Goal: Answer question/provide support

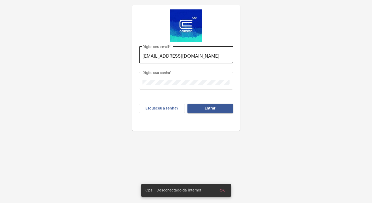
click at [181, 56] on input "[EMAIL_ADDRESS][DOMAIN_NAME]" at bounding box center [186, 55] width 87 height 5
type input "[EMAIL_ADDRESS][DOMAIN_NAME]"
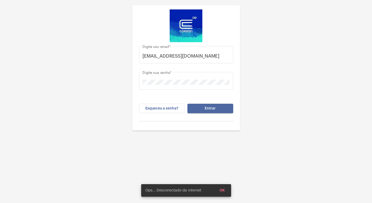
click at [211, 106] on button "Entrar" at bounding box center [211, 108] width 46 height 9
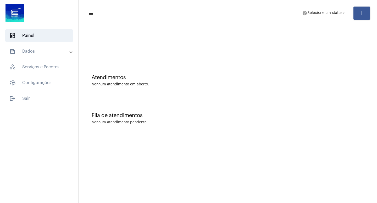
click at [230, 67] on div "Atendimentos Nenhum atendimento em aberto." at bounding box center [227, 78] width 293 height 38
click at [342, 13] on mat-icon "arrow_drop_down" at bounding box center [343, 13] width 5 height 5
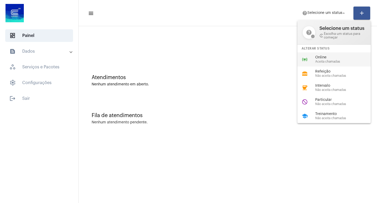
click at [337, 63] on span "Aceita chamadas" at bounding box center [345, 61] width 60 height 3
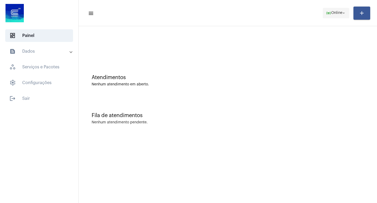
click at [345, 14] on mat-icon "arrow_drop_down" at bounding box center [343, 13] width 5 height 5
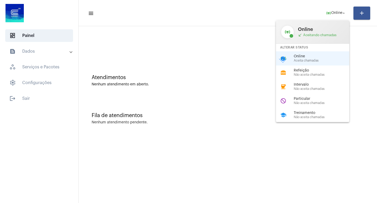
click at [302, 59] on div "Online Aceita chamadas" at bounding box center [324, 58] width 60 height 8
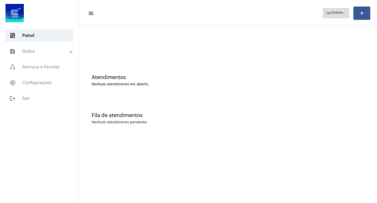
click at [343, 14] on mat-icon "arrow_drop_down" at bounding box center [343, 13] width 5 height 5
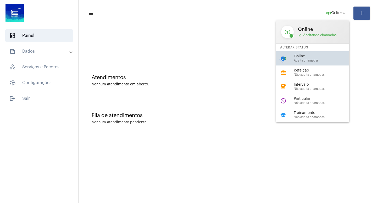
click at [306, 55] on span "Online" at bounding box center [324, 56] width 60 height 4
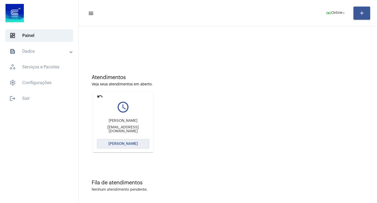
click at [122, 145] on span "[PERSON_NAME]" at bounding box center [122, 144] width 29 height 4
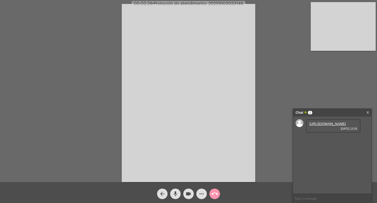
click at [336, 126] on link "[URL][DOMAIN_NAME]" at bounding box center [327, 124] width 36 height 4
click at [326, 141] on link "[URL][DOMAIN_NAME]" at bounding box center [327, 139] width 36 height 4
click at [324, 163] on div "[URL][DOMAIN_NAME] [DATE] 13:26" at bounding box center [333, 156] width 54 height 14
click at [324, 155] on link "[URL][DOMAIN_NAME]" at bounding box center [327, 154] width 36 height 4
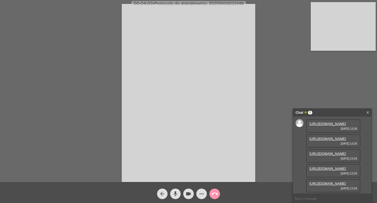
click at [186, 192] on mat-icon "videocam" at bounding box center [188, 194] width 6 height 6
click at [175, 192] on mat-icon "mic" at bounding box center [175, 194] width 6 height 6
drag, startPoint x: 177, startPoint y: 193, endPoint x: 187, endPoint y: 193, distance: 9.7
click at [179, 192] on button "mic_off" at bounding box center [175, 193] width 10 height 10
click at [189, 194] on mat-icon "videocam_off" at bounding box center [188, 194] width 6 height 6
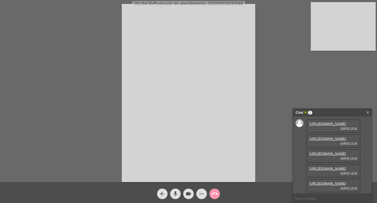
click at [188, 193] on mat-icon "videocam" at bounding box center [188, 194] width 6 height 6
click at [175, 193] on mat-icon "mic" at bounding box center [175, 194] width 6 height 6
click at [176, 192] on mat-icon "mic_off" at bounding box center [175, 194] width 6 height 6
click at [188, 192] on mat-icon "videocam_off" at bounding box center [188, 194] width 6 height 6
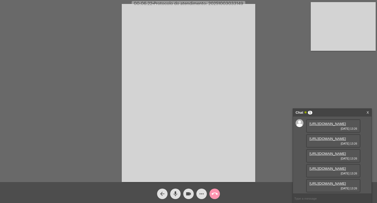
click at [189, 193] on mat-icon "videocam" at bounding box center [188, 194] width 6 height 6
click at [176, 192] on mat-icon "mic" at bounding box center [175, 194] width 6 height 6
click at [188, 194] on mat-icon "videocam_off" at bounding box center [188, 194] width 6 height 6
click at [175, 192] on mat-icon "mic_off" at bounding box center [175, 194] width 6 height 6
click at [187, 193] on mat-icon "videocam" at bounding box center [188, 194] width 6 height 6
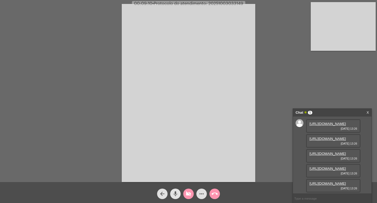
click at [178, 193] on mat-icon "mic" at bounding box center [175, 194] width 6 height 6
click at [333, 155] on link "[URL][DOMAIN_NAME]" at bounding box center [327, 154] width 36 height 4
click at [333, 166] on link "[URL][DOMAIN_NAME]" at bounding box center [327, 168] width 36 height 4
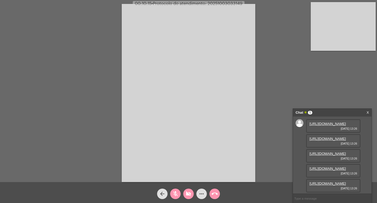
click at [325, 181] on link "[URL][DOMAIN_NAME]" at bounding box center [327, 183] width 36 height 4
click at [191, 190] on span "videocam_off" at bounding box center [188, 193] width 6 height 10
click at [175, 192] on mat-icon "mic_off" at bounding box center [175, 194] width 6 height 6
click at [188, 193] on mat-icon "videocam" at bounding box center [188, 194] width 6 height 6
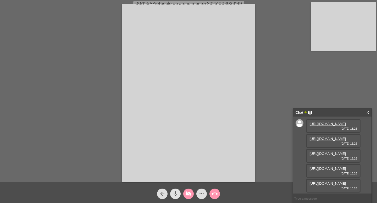
click at [175, 194] on mat-icon "mic" at bounding box center [175, 194] width 6 height 6
click at [174, 195] on mat-icon "mic_off" at bounding box center [175, 194] width 6 height 6
click at [175, 195] on mat-icon "mic" at bounding box center [175, 194] width 6 height 6
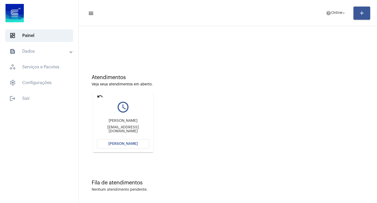
click at [122, 143] on span "[PERSON_NAME]" at bounding box center [122, 144] width 29 height 4
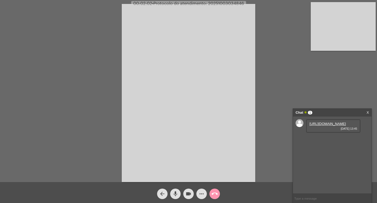
click at [331, 126] on link "[URL][DOMAIN_NAME]" at bounding box center [327, 124] width 36 height 4
click at [188, 191] on mat-icon "videocam" at bounding box center [188, 194] width 6 height 6
click at [174, 193] on mat-icon "mic" at bounding box center [175, 194] width 6 height 6
click at [331, 126] on link "[URL][DOMAIN_NAME]" at bounding box center [327, 124] width 36 height 4
drag, startPoint x: 191, startPoint y: 196, endPoint x: 184, endPoint y: 193, distance: 7.7
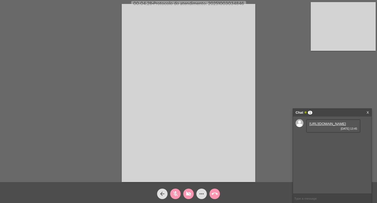
click at [191, 194] on mat-icon "videocam_off" at bounding box center [188, 194] width 6 height 6
click at [175, 192] on mat-icon "mic_off" at bounding box center [175, 194] width 6 height 6
click at [188, 193] on mat-icon "videocam" at bounding box center [188, 194] width 6 height 6
click at [176, 192] on mat-icon "mic" at bounding box center [175, 194] width 6 height 6
click at [177, 192] on mat-icon "mic_off" at bounding box center [175, 194] width 6 height 6
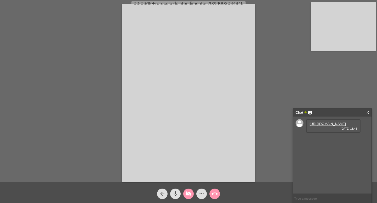
click at [185, 193] on button "videocam_off" at bounding box center [188, 193] width 10 height 10
click at [189, 193] on mat-icon "videocam" at bounding box center [188, 194] width 6 height 6
click at [176, 193] on mat-icon "mic" at bounding box center [175, 194] width 6 height 6
drag, startPoint x: 177, startPoint y: 192, endPoint x: 187, endPoint y: 193, distance: 10.2
click at [178, 192] on mat-icon "mic_off" at bounding box center [175, 194] width 6 height 6
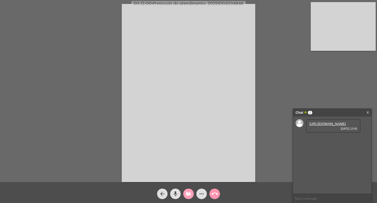
click at [188, 193] on mat-icon "videocam_off" at bounding box center [188, 194] width 6 height 6
click at [187, 193] on mat-icon "videocam" at bounding box center [188, 194] width 6 height 6
click at [174, 192] on mat-icon "mic" at bounding box center [175, 194] width 6 height 6
click at [188, 190] on span "videocam_off" at bounding box center [188, 193] width 6 height 10
click at [174, 192] on mat-icon "mic_off" at bounding box center [175, 194] width 6 height 6
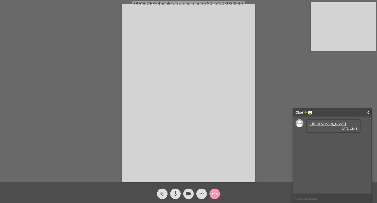
click at [188, 193] on mat-icon "videocam" at bounding box center [188, 194] width 6 height 6
click at [176, 192] on mat-icon "mic" at bounding box center [175, 194] width 6 height 6
drag, startPoint x: 189, startPoint y: 191, endPoint x: 178, endPoint y: 191, distance: 11.0
click at [189, 191] on mat-icon "videocam_off" at bounding box center [188, 194] width 6 height 6
click at [174, 192] on mat-icon "mic_off" at bounding box center [175, 194] width 6 height 6
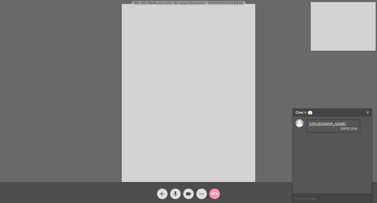
click at [187, 192] on mat-icon "videocam" at bounding box center [188, 194] width 6 height 6
click at [175, 192] on mat-icon "mic" at bounding box center [175, 194] width 6 height 6
click at [189, 192] on mat-icon "videocam_off" at bounding box center [188, 194] width 6 height 6
click at [189, 192] on mat-icon "videocam" at bounding box center [188, 194] width 6 height 6
click at [189, 192] on mat-icon "videocam_off" at bounding box center [188, 194] width 6 height 6
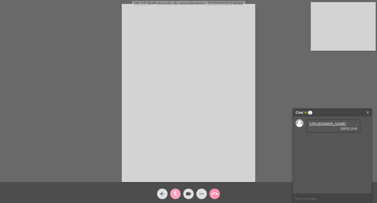
click at [175, 192] on mat-icon "mic_off" at bounding box center [175, 194] width 6 height 6
click at [189, 192] on mat-icon "videocam" at bounding box center [188, 194] width 6 height 6
drag, startPoint x: 176, startPoint y: 192, endPoint x: 182, endPoint y: 192, distance: 6.3
click at [176, 192] on mat-icon "mic" at bounding box center [175, 194] width 6 height 6
click at [214, 191] on mat-icon "call_end" at bounding box center [214, 194] width 6 height 6
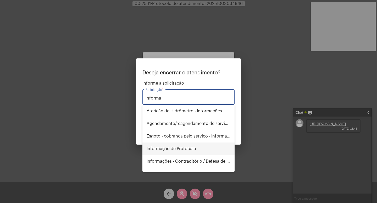
click at [178, 147] on span "Informação de Protocolo" at bounding box center [189, 148] width 84 height 13
type input "Informação de Protocolo"
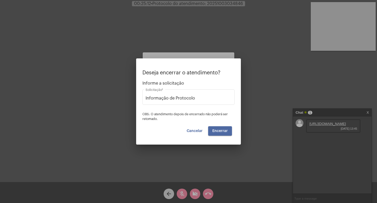
click at [222, 131] on span "Encerrar" at bounding box center [219, 131] width 15 height 4
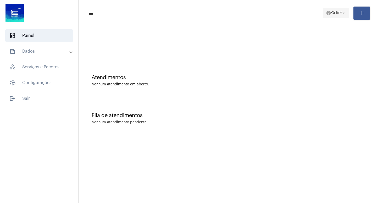
click at [342, 12] on mat-icon "arrow_drop_down" at bounding box center [343, 13] width 5 height 5
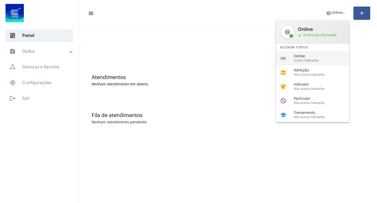
click at [298, 56] on span "Online" at bounding box center [324, 56] width 60 height 4
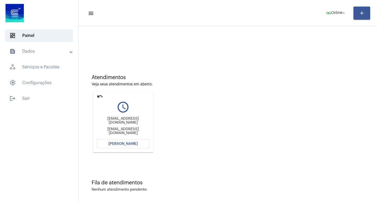
click at [118, 143] on span "[PERSON_NAME]" at bounding box center [122, 144] width 29 height 4
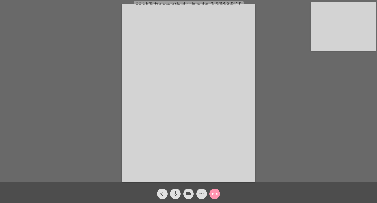
click at [176, 195] on mat-icon "mic" at bounding box center [175, 194] width 6 height 6
click at [189, 193] on mat-icon "videocam" at bounding box center [188, 194] width 6 height 6
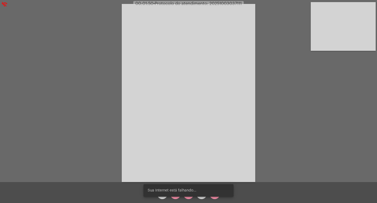
click at [189, 193] on snack-bar-container "Sua Internet está falhando..." at bounding box center [188, 190] width 90 height 13
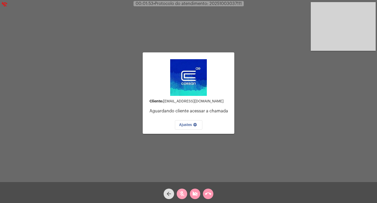
click at [181, 194] on mat-icon "mic_off" at bounding box center [182, 194] width 6 height 6
click at [194, 192] on mat-icon "videocam_off" at bounding box center [195, 194] width 6 height 6
click at [182, 192] on mat-icon "mic" at bounding box center [182, 194] width 6 height 6
drag, startPoint x: 193, startPoint y: 192, endPoint x: 214, endPoint y: 191, distance: 20.4
click at [193, 192] on mat-icon "videocam" at bounding box center [195, 194] width 6 height 6
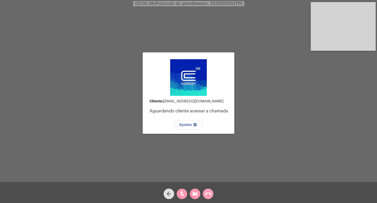
click at [208, 193] on mat-icon "call_end" at bounding box center [208, 194] width 6 height 6
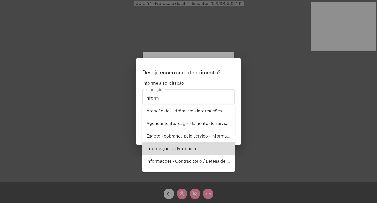
click at [191, 150] on span "Informação de Protocolo" at bounding box center [189, 148] width 84 height 13
type input "Informação de Protocolo"
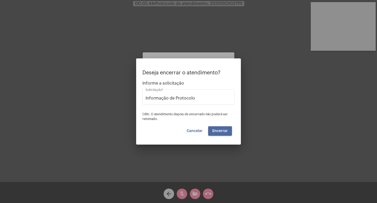
click at [226, 132] on span "Encerrar" at bounding box center [219, 131] width 15 height 4
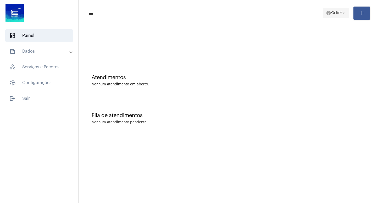
click at [342, 12] on mat-icon "arrow_drop_down" at bounding box center [343, 13] width 5 height 5
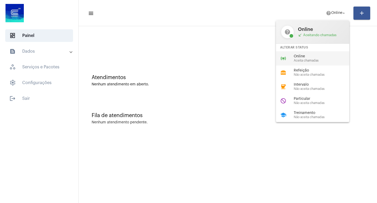
click at [313, 58] on span "Online" at bounding box center [324, 56] width 60 height 4
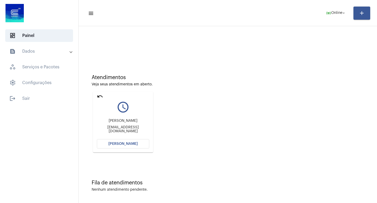
click at [110, 142] on button "[PERSON_NAME]" at bounding box center [123, 143] width 52 height 9
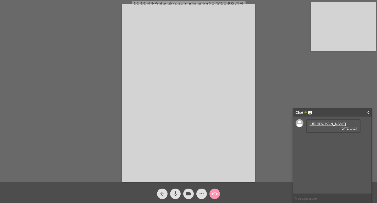
click at [323, 126] on link "[URL][DOMAIN_NAME]" at bounding box center [327, 124] width 36 height 4
click at [278, 22] on div "Acessando Câmera e Microfone..." at bounding box center [189, 92] width 376 height 182
click at [327, 141] on link "[URL][DOMAIN_NAME]" at bounding box center [327, 139] width 36 height 4
click at [333, 141] on link "[URL][DOMAIN_NAME]" at bounding box center [327, 139] width 36 height 4
click at [322, 141] on link "[URL][DOMAIN_NAME]" at bounding box center [327, 139] width 36 height 4
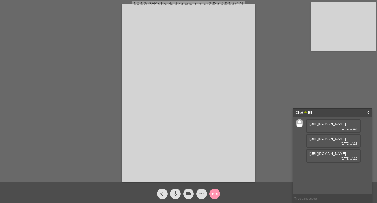
scroll to position [13, 0]
click at [325, 155] on link "[URL][DOMAIN_NAME]" at bounding box center [327, 154] width 36 height 4
click at [324, 155] on link "[URL][DOMAIN_NAME]" at bounding box center [327, 154] width 36 height 4
click at [334, 170] on link "[URL][DOMAIN_NAME]" at bounding box center [327, 168] width 36 height 4
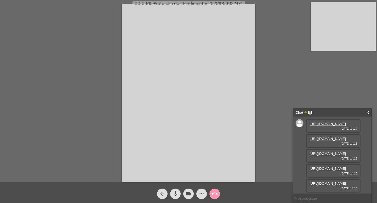
click at [286, 95] on div "Acessando Câmera e Microfone..." at bounding box center [189, 92] width 376 height 182
click at [330, 166] on link "[URL][DOMAIN_NAME]" at bounding box center [327, 168] width 36 height 4
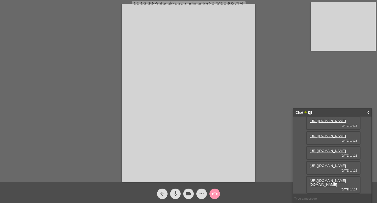
click at [275, 104] on div "Acessando Câmera e Microfone..." at bounding box center [189, 92] width 376 height 182
click at [334, 150] on link "[URL][DOMAIN_NAME]" at bounding box center [327, 151] width 36 height 4
click at [276, 132] on div "Acessando Câmera e Microfone..." at bounding box center [189, 92] width 376 height 182
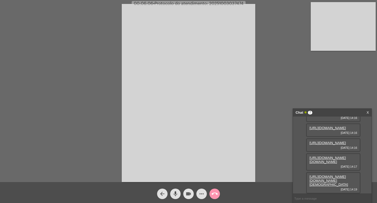
click at [188, 194] on mat-icon "videocam" at bounding box center [188, 194] width 6 height 6
click at [175, 193] on mat-icon "mic" at bounding box center [175, 194] width 6 height 6
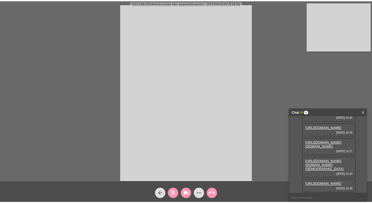
scroll to position [133, 0]
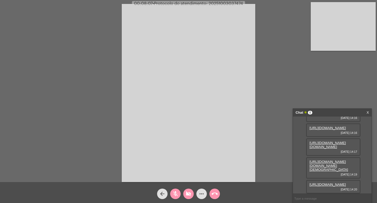
drag, startPoint x: 175, startPoint y: 194, endPoint x: 182, endPoint y: 194, distance: 6.3
click at [177, 194] on mat-icon "mic_off" at bounding box center [175, 194] width 6 height 6
click at [187, 193] on mat-icon "videocam_off" at bounding box center [188, 194] width 6 height 6
drag, startPoint x: 175, startPoint y: 193, endPoint x: 182, endPoint y: 193, distance: 6.8
click at [176, 193] on mat-icon "mic" at bounding box center [175, 194] width 6 height 6
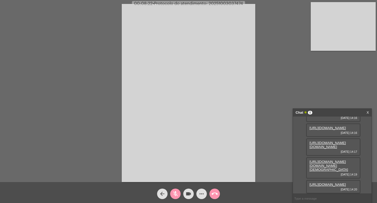
click at [190, 193] on mat-icon "videocam" at bounding box center [188, 194] width 6 height 6
click at [188, 195] on mat-icon "videocam_off" at bounding box center [188, 194] width 6 height 6
click at [177, 194] on mat-icon "mic_off" at bounding box center [175, 194] width 6 height 6
click at [185, 194] on mat-icon "videocam" at bounding box center [188, 194] width 6 height 6
click at [176, 193] on mat-icon "mic" at bounding box center [175, 194] width 6 height 6
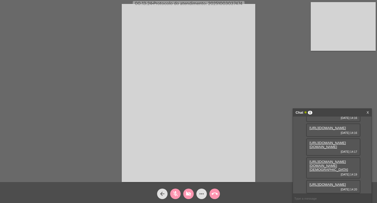
drag, startPoint x: 188, startPoint y: 192, endPoint x: 184, endPoint y: 191, distance: 4.4
click at [188, 191] on mat-icon "videocam_off" at bounding box center [188, 194] width 6 height 6
click at [176, 192] on mat-icon "mic_off" at bounding box center [175, 194] width 6 height 6
click at [189, 192] on mat-icon "videocam" at bounding box center [188, 194] width 6 height 6
click at [175, 193] on mat-icon "mic" at bounding box center [175, 194] width 6 height 6
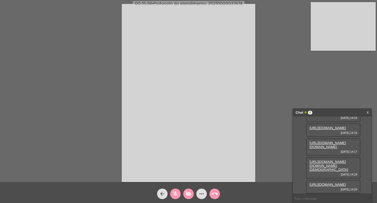
click at [188, 193] on mat-icon "videocam_off" at bounding box center [188, 194] width 6 height 6
click at [177, 192] on mat-icon "mic_off" at bounding box center [175, 194] width 6 height 6
click at [185, 192] on mat-icon "videocam" at bounding box center [188, 194] width 6 height 6
click at [175, 191] on mat-icon "mic" at bounding box center [175, 194] width 6 height 6
click at [177, 192] on mat-icon "mic_off" at bounding box center [175, 194] width 6 height 6
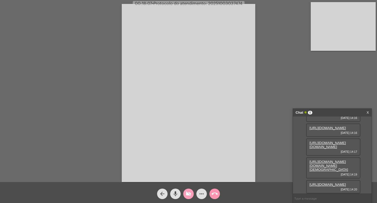
click at [188, 193] on mat-icon "videocam_off" at bounding box center [188, 194] width 6 height 6
click at [189, 192] on mat-icon "videocam" at bounding box center [188, 194] width 6 height 6
click at [175, 193] on mat-icon "mic" at bounding box center [175, 194] width 6 height 6
click at [188, 193] on mat-icon "videocam_off" at bounding box center [188, 194] width 6 height 6
click at [175, 194] on mat-icon "mic_off" at bounding box center [175, 194] width 6 height 6
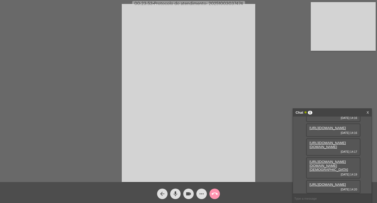
click at [188, 194] on mat-icon "videocam" at bounding box center [188, 194] width 6 height 6
click at [175, 193] on mat-icon "mic" at bounding box center [175, 194] width 6 height 6
click at [216, 192] on mat-icon "call_end" at bounding box center [214, 194] width 6 height 6
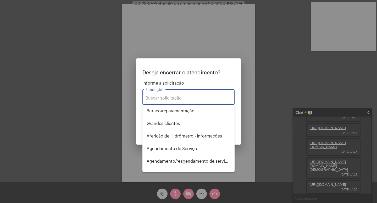
click at [159, 100] on input "Solicitação *" at bounding box center [189, 98] width 86 height 5
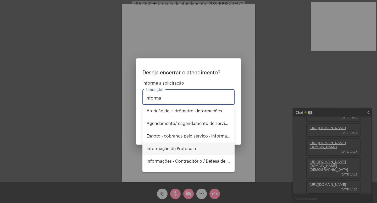
click at [177, 147] on span "Informação de Protocolo" at bounding box center [189, 148] width 84 height 13
type input "Informação de Protocolo"
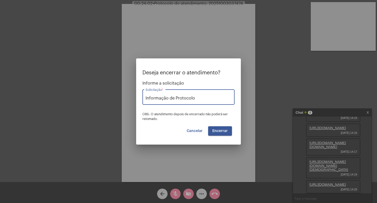
click at [218, 126] on button "Encerrar" at bounding box center [220, 130] width 24 height 9
click at [219, 128] on button "Encerrar" at bounding box center [220, 130] width 24 height 9
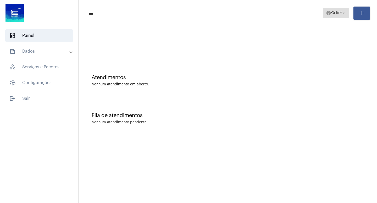
click at [343, 11] on mat-icon "arrow_drop_down" at bounding box center [343, 13] width 5 height 5
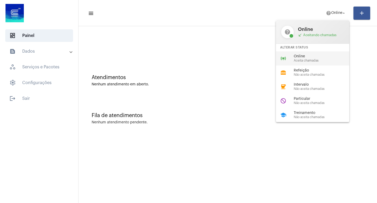
click at [311, 56] on span "Online" at bounding box center [324, 56] width 60 height 4
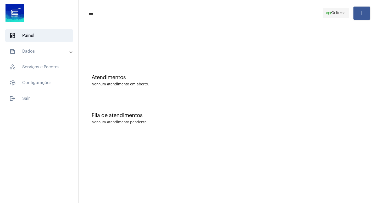
click at [343, 11] on mat-icon "arrow_drop_down" at bounding box center [343, 13] width 5 height 5
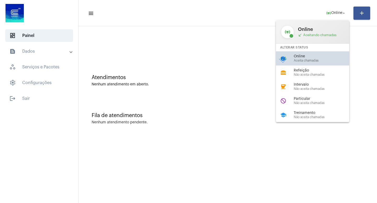
click at [317, 56] on span "Online" at bounding box center [324, 56] width 60 height 4
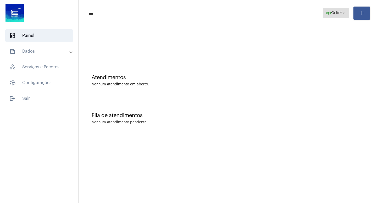
click at [342, 11] on mat-icon "arrow_drop_down" at bounding box center [343, 13] width 5 height 5
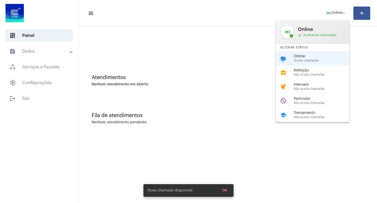
click at [315, 61] on span "Aceita chamadas" at bounding box center [324, 60] width 60 height 3
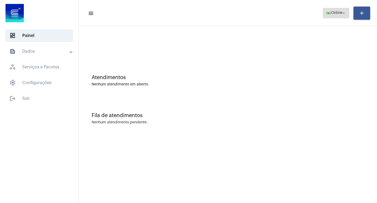
click at [346, 13] on button "online_prediction Online arrow_drop_down" at bounding box center [336, 13] width 26 height 10
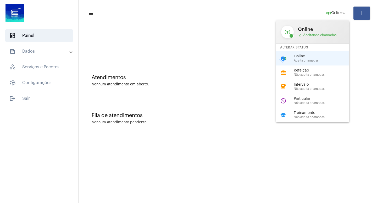
click at [307, 57] on span "Online" at bounding box center [324, 56] width 60 height 4
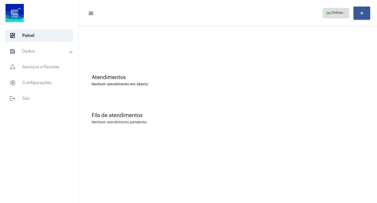
click at [346, 13] on button "online_prediction Online arrow_drop_down" at bounding box center [336, 13] width 26 height 10
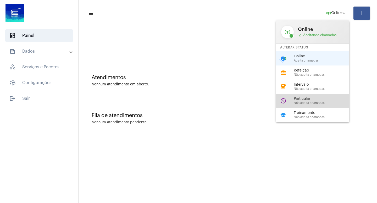
click at [306, 103] on div "Particular Não aceita chamadas" at bounding box center [324, 101] width 60 height 8
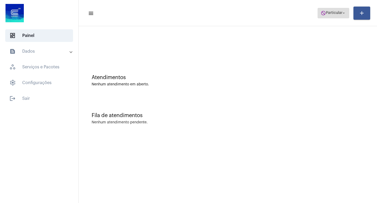
click at [345, 11] on mat-icon "arrow_drop_down" at bounding box center [343, 13] width 5 height 5
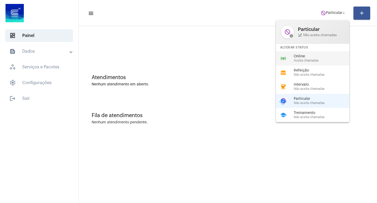
click at [314, 58] on span "Online" at bounding box center [324, 56] width 60 height 4
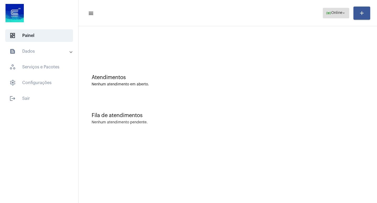
click at [344, 13] on mat-icon "arrow_drop_down" at bounding box center [343, 13] width 5 height 5
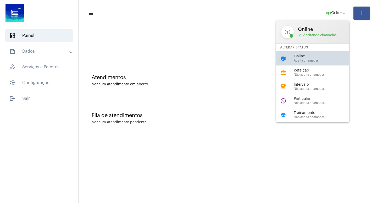
click at [307, 55] on span "Online" at bounding box center [324, 56] width 60 height 4
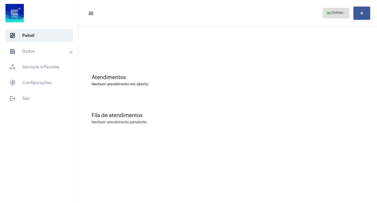
click at [343, 12] on mat-icon "arrow_drop_down" at bounding box center [343, 13] width 5 height 5
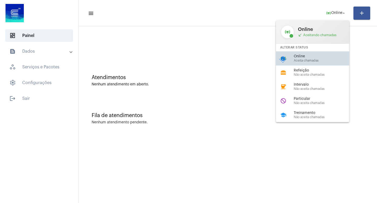
click at [310, 57] on span "Online" at bounding box center [324, 56] width 60 height 4
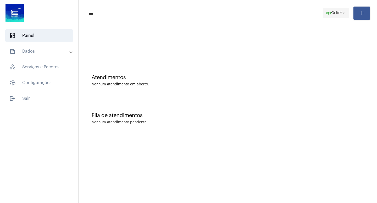
click at [343, 13] on mat-icon "arrow_drop_down" at bounding box center [343, 13] width 5 height 5
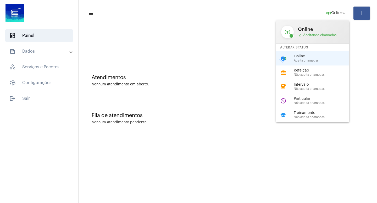
click at [314, 36] on span "call_received Aceitando chamadas" at bounding box center [321, 35] width 46 height 4
click at [328, 33] on div "Online call_received Aceitando chamadas" at bounding box center [321, 32] width 46 height 10
click at [331, 36] on span "call_received Aceitando chamadas" at bounding box center [321, 35] width 46 height 4
click at [323, 58] on span "Online" at bounding box center [324, 56] width 60 height 4
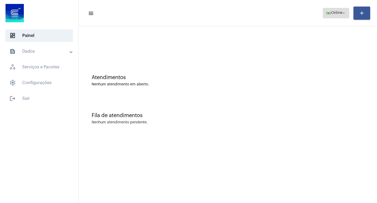
click at [343, 12] on mat-icon "arrow_drop_down" at bounding box center [343, 13] width 5 height 5
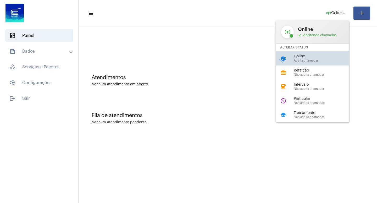
click at [311, 58] on span "Online" at bounding box center [324, 56] width 60 height 4
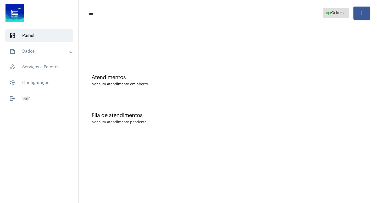
click at [342, 12] on mat-icon "arrow_drop_down" at bounding box center [343, 13] width 5 height 5
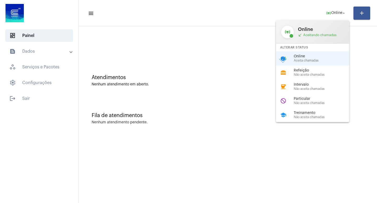
click at [319, 32] on div "Online call_received Aceitando chamadas" at bounding box center [321, 32] width 46 height 10
click at [306, 33] on span "call_received Aceitando chamadas" at bounding box center [321, 35] width 46 height 4
click at [334, 37] on span "call_received Aceitando chamadas" at bounding box center [321, 35] width 46 height 4
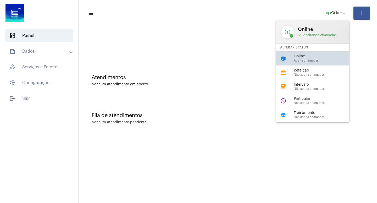
click at [315, 60] on span "Aceita chamadas" at bounding box center [324, 60] width 60 height 3
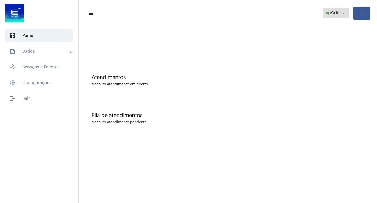
click at [346, 11] on button "online_prediction Online arrow_drop_down" at bounding box center [336, 13] width 26 height 10
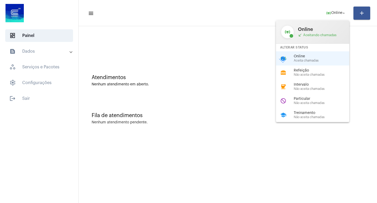
click at [296, 57] on span "Online" at bounding box center [324, 56] width 60 height 4
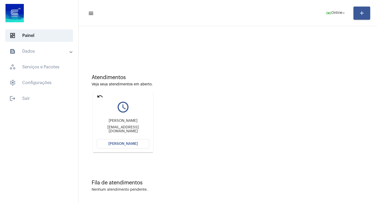
click at [111, 143] on span "[PERSON_NAME]" at bounding box center [122, 144] width 29 height 4
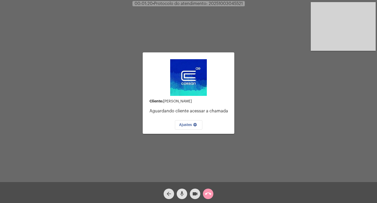
click at [182, 192] on mat-icon "mic" at bounding box center [182, 194] width 6 height 6
click at [195, 193] on mat-icon "videocam" at bounding box center [195, 194] width 6 height 6
click at [195, 193] on mat-icon "videocam_off" at bounding box center [195, 194] width 6 height 6
click at [183, 191] on mat-icon "mic_off" at bounding box center [182, 194] width 6 height 6
click at [194, 193] on mat-icon "videocam" at bounding box center [195, 194] width 6 height 6
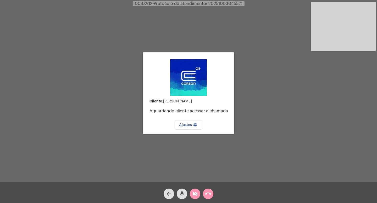
click at [182, 193] on mat-icon "mic" at bounding box center [182, 194] width 6 height 6
click at [208, 191] on mat-icon "call_end" at bounding box center [208, 194] width 6 height 6
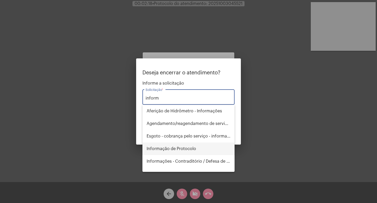
click at [194, 150] on span "Informação de Protocolo" at bounding box center [189, 148] width 84 height 13
type input "Informação de Protocolo"
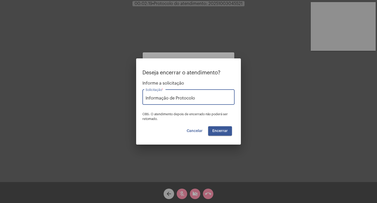
click at [226, 130] on span "Encerrar" at bounding box center [219, 131] width 15 height 4
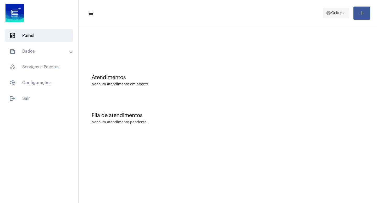
click at [339, 15] on span "help Online arrow_drop_down" at bounding box center [336, 12] width 20 height 9
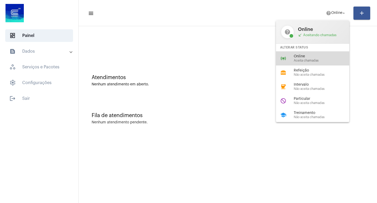
click at [307, 60] on span "Aceita chamadas" at bounding box center [324, 60] width 60 height 3
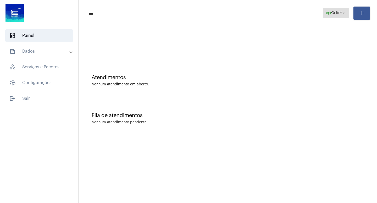
click at [344, 11] on mat-icon "arrow_drop_down" at bounding box center [343, 13] width 5 height 5
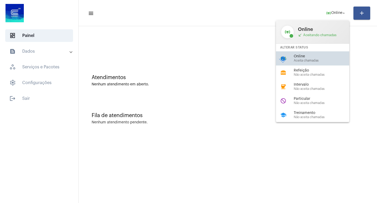
click at [309, 58] on span "Online" at bounding box center [324, 56] width 60 height 4
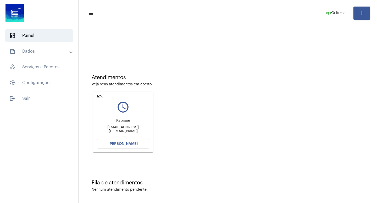
click at [118, 143] on span "[PERSON_NAME]" at bounding box center [122, 144] width 29 height 4
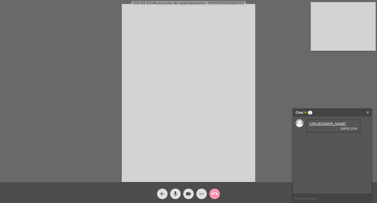
click at [323, 126] on link "[URL][DOMAIN_NAME]" at bounding box center [327, 124] width 36 height 4
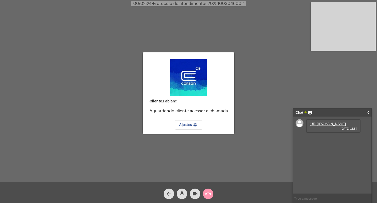
click at [320, 126] on link "[URL][DOMAIN_NAME]" at bounding box center [327, 124] width 36 height 4
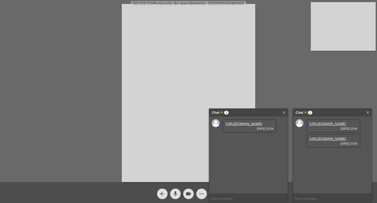
click at [248, 126] on link "[URL][DOMAIN_NAME]" at bounding box center [244, 124] width 36 height 4
click at [327, 141] on link "[URL][DOMAIN_NAME]" at bounding box center [327, 139] width 36 height 4
click at [282, 113] on div "Chat 1 X" at bounding box center [248, 113] width 79 height 8
click at [284, 112] on link "X" at bounding box center [284, 113] width 2 height 8
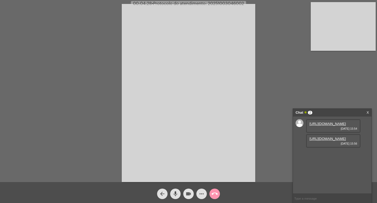
click at [188, 193] on mat-icon "videocam" at bounding box center [188, 194] width 6 height 6
click at [175, 192] on mat-icon "mic" at bounding box center [175, 194] width 6 height 6
click at [188, 191] on span "videocam_off" at bounding box center [188, 193] width 6 height 10
click at [176, 192] on mat-icon "mic_off" at bounding box center [175, 194] width 6 height 6
click at [177, 194] on mat-icon "mic" at bounding box center [175, 194] width 6 height 6
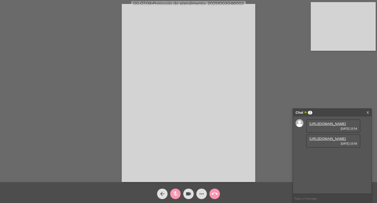
click at [188, 192] on mat-icon "videocam" at bounding box center [188, 194] width 6 height 6
click at [187, 191] on span "videocam_off" at bounding box center [188, 193] width 6 height 10
click at [173, 193] on mat-icon "mic_off" at bounding box center [175, 194] width 6 height 6
click at [188, 190] on span "videocam" at bounding box center [188, 193] width 6 height 10
click at [176, 191] on span "mic" at bounding box center [175, 193] width 6 height 10
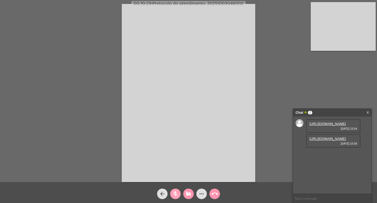
click at [176, 195] on mat-icon "mic_off" at bounding box center [175, 194] width 6 height 6
click at [188, 193] on mat-icon "videocam_off" at bounding box center [188, 194] width 6 height 6
click at [188, 193] on mat-icon "videocam" at bounding box center [188, 194] width 6 height 6
click at [174, 192] on mat-icon "mic" at bounding box center [175, 194] width 6 height 6
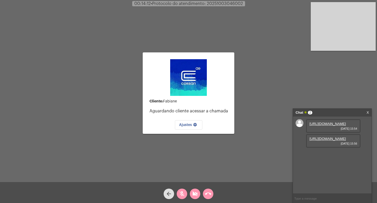
click at [180, 195] on mat-icon "mic_off" at bounding box center [182, 194] width 6 height 6
click at [197, 192] on mat-icon "videocam_off" at bounding box center [195, 194] width 6 height 6
click at [195, 193] on mat-icon "videocam" at bounding box center [195, 194] width 6 height 6
drag, startPoint x: 182, startPoint y: 193, endPoint x: 197, endPoint y: 194, distance: 15.5
click at [182, 193] on mat-icon "mic" at bounding box center [182, 194] width 6 height 6
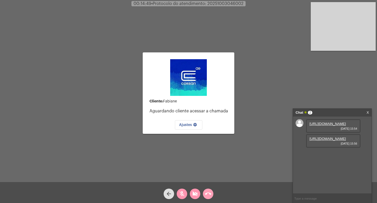
click at [206, 193] on mat-icon "call_end" at bounding box center [208, 194] width 6 height 6
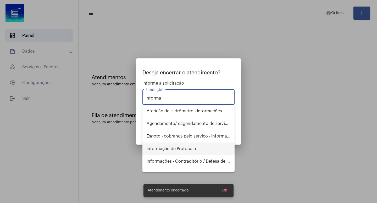
click at [177, 149] on span "Informação de Protocolo" at bounding box center [189, 148] width 84 height 13
type input "Informação de Protocolo"
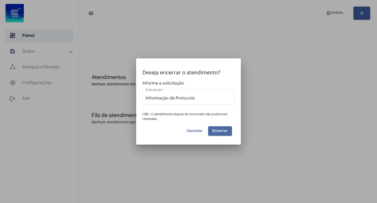
click at [219, 128] on button "Encerrar" at bounding box center [220, 130] width 24 height 9
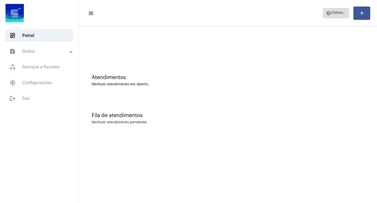
click at [341, 12] on span "Online" at bounding box center [336, 13] width 11 height 4
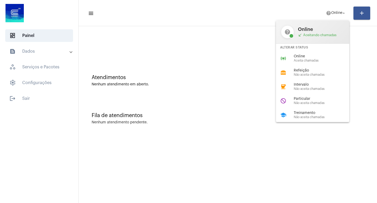
click at [362, 47] on div at bounding box center [188, 101] width 377 height 203
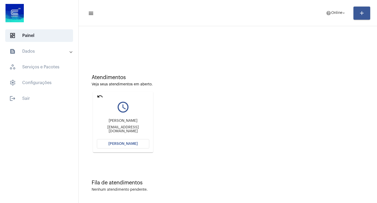
click at [125, 144] on span "[PERSON_NAME]" at bounding box center [122, 144] width 29 height 4
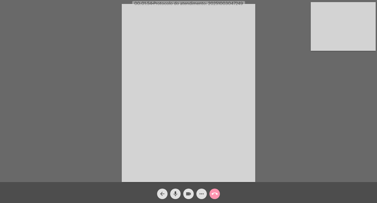
click at [188, 192] on mat-icon "videocam" at bounding box center [188, 194] width 6 height 6
click at [174, 192] on mat-icon "mic" at bounding box center [175, 194] width 6 height 6
drag, startPoint x: 191, startPoint y: 193, endPoint x: 183, endPoint y: 192, distance: 8.2
click at [192, 193] on button "videocam_off" at bounding box center [188, 193] width 10 height 10
click at [176, 193] on mat-icon "mic_off" at bounding box center [175, 194] width 6 height 6
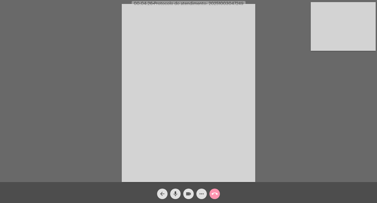
click at [187, 194] on mat-icon "videocam" at bounding box center [188, 194] width 6 height 6
click at [174, 193] on mat-icon "mic" at bounding box center [175, 194] width 6 height 6
click at [187, 193] on mat-icon "videocam_off" at bounding box center [188, 194] width 6 height 6
click at [175, 193] on mat-icon "mic_off" at bounding box center [175, 194] width 6 height 6
click at [188, 194] on mat-icon "videocam" at bounding box center [188, 194] width 6 height 6
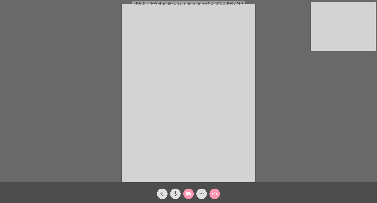
click at [175, 193] on mat-icon "mic" at bounding box center [175, 194] width 6 height 6
click at [174, 194] on mat-icon "mic_off" at bounding box center [175, 194] width 6 height 6
click at [190, 192] on mat-icon "videocam_off" at bounding box center [188, 194] width 6 height 6
click at [189, 192] on mat-icon "videocam" at bounding box center [188, 194] width 6 height 6
click at [175, 193] on mat-icon "mic" at bounding box center [175, 194] width 6 height 6
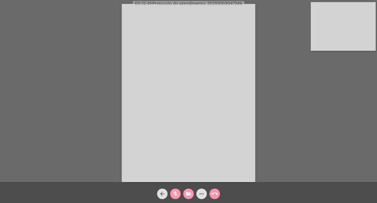
click at [188, 194] on mat-icon "videocam_off" at bounding box center [188, 194] width 6 height 6
click at [176, 195] on mat-icon "mic_off" at bounding box center [175, 194] width 6 height 6
click at [176, 195] on mat-icon "mic" at bounding box center [175, 194] width 6 height 6
click at [176, 195] on mat-icon "mic_off" at bounding box center [175, 194] width 6 height 6
click at [176, 195] on mat-icon "mic" at bounding box center [175, 194] width 6 height 6
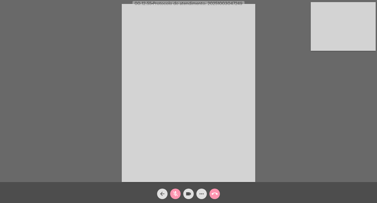
click at [188, 194] on mat-icon "videocam" at bounding box center [188, 194] width 6 height 6
drag, startPoint x: 182, startPoint y: 192, endPoint x: 174, endPoint y: 196, distance: 9.2
click at [181, 194] on div "arrow_back mic_off videocam_off more_horiz call_end" at bounding box center [188, 192] width 377 height 21
drag, startPoint x: 175, startPoint y: 195, endPoint x: 179, endPoint y: 194, distance: 4.3
click at [176, 195] on mat-icon "mic_off" at bounding box center [175, 194] width 6 height 6
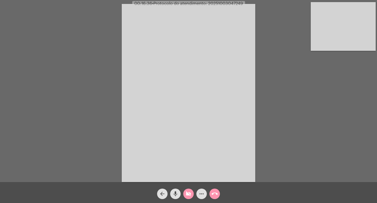
click at [187, 193] on mat-icon "videocam_off" at bounding box center [188, 194] width 6 height 6
click at [187, 193] on mat-icon "videocam" at bounding box center [188, 194] width 6 height 6
click at [176, 193] on mat-icon "mic" at bounding box center [175, 194] width 6 height 6
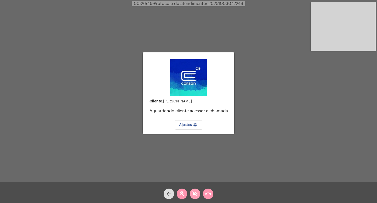
click at [198, 194] on mat-icon "videocam_off" at bounding box center [195, 194] width 6 height 6
click at [182, 192] on mat-icon "mic_off" at bounding box center [182, 194] width 6 height 6
click at [208, 194] on mat-icon "call_end" at bounding box center [208, 194] width 6 height 6
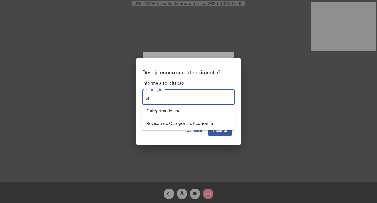
type input "a"
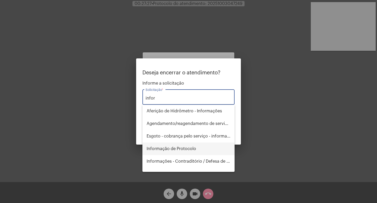
click at [194, 147] on span "Informação de Protocolo" at bounding box center [189, 148] width 84 height 13
type input "Informação de Protocolo"
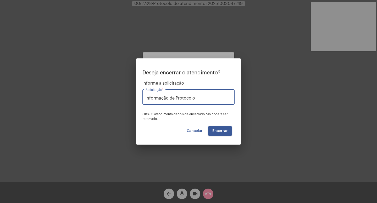
click at [222, 130] on span "Encerrar" at bounding box center [219, 131] width 15 height 4
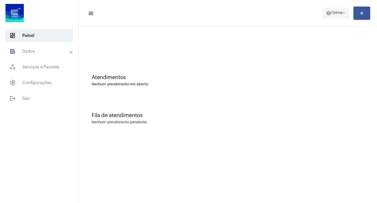
click at [344, 13] on mat-icon "arrow_drop_down" at bounding box center [343, 13] width 5 height 5
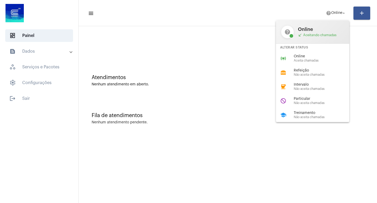
click at [24, 97] on div at bounding box center [188, 101] width 377 height 203
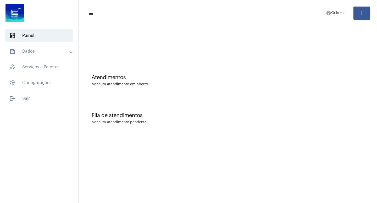
click at [24, 97] on span "logout Sair" at bounding box center [39, 98] width 68 height 13
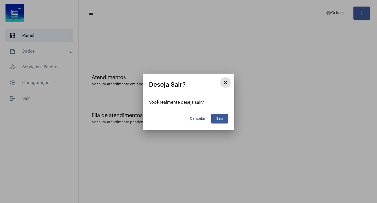
click at [216, 116] on button "Sair" at bounding box center [219, 118] width 17 height 9
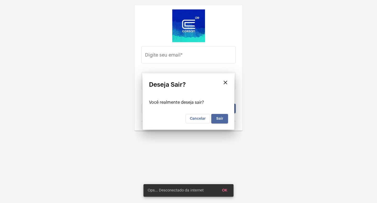
type input "[EMAIL_ADDRESS][DOMAIN_NAME]"
